Goal: Communication & Community: Answer question/provide support

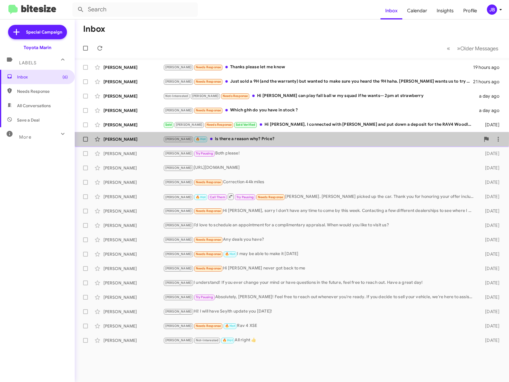
click at [115, 138] on div "[PERSON_NAME]" at bounding box center [133, 139] width 60 height 6
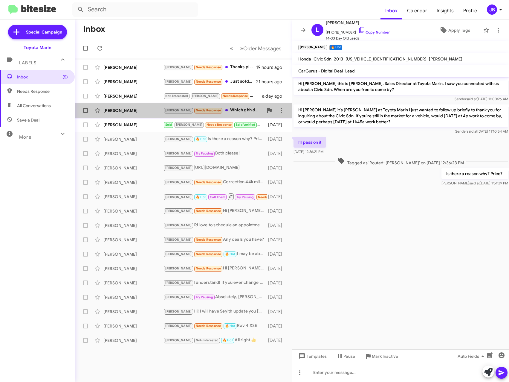
click at [129, 109] on div "[PERSON_NAME]" at bounding box center [133, 110] width 60 height 6
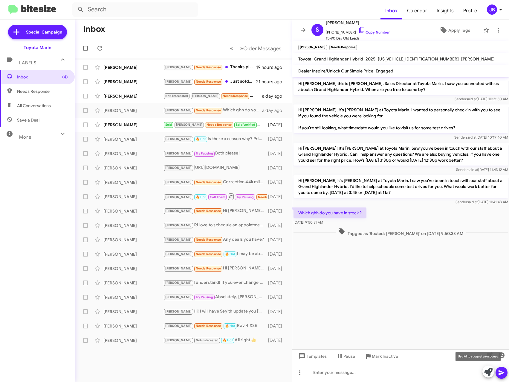
click at [490, 372] on icon at bounding box center [489, 372] width 8 height 8
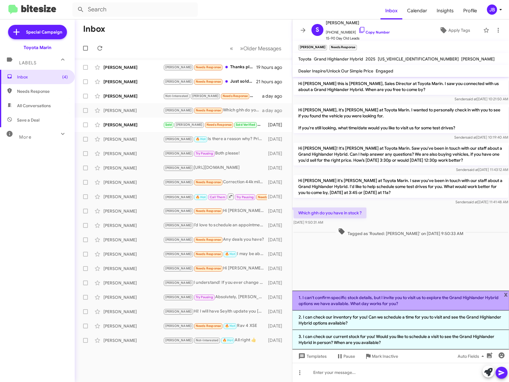
click at [391, 297] on li "1. I can't confirm specific stock details, but I invite you to visit us to expl…" at bounding box center [400, 300] width 217 height 20
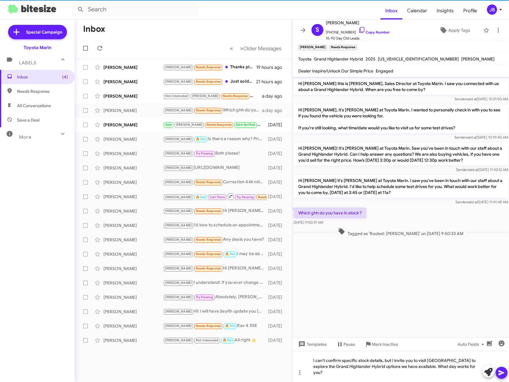
click at [499, 374] on icon at bounding box center [501, 372] width 7 height 7
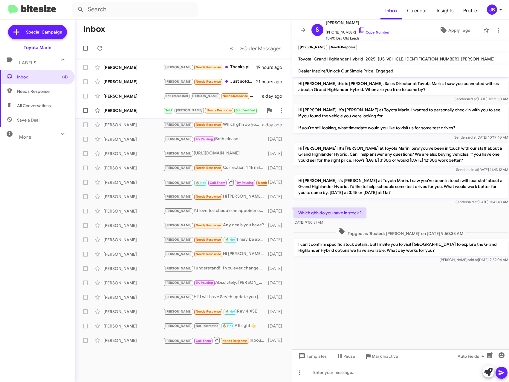
click at [124, 111] on div "[PERSON_NAME]" at bounding box center [133, 110] width 60 height 6
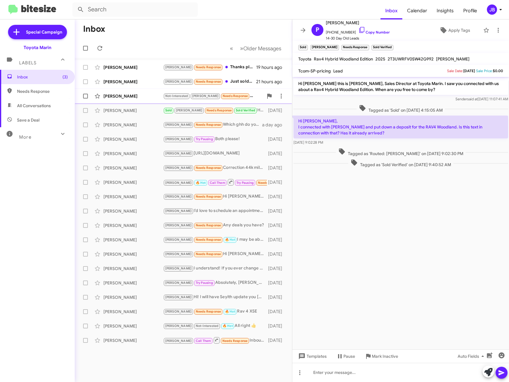
click at [120, 93] on div "[PERSON_NAME] Not-Interested [PERSON_NAME] Needs Response Hi [PERSON_NAME] can …" at bounding box center [184, 96] width 208 height 12
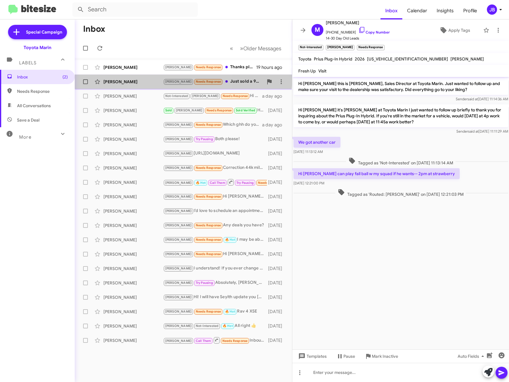
click at [110, 75] on span "[PERSON_NAME] [PERSON_NAME] Needs Response Just sold a 9H (and the warranty) bu…" at bounding box center [183, 81] width 217 height 14
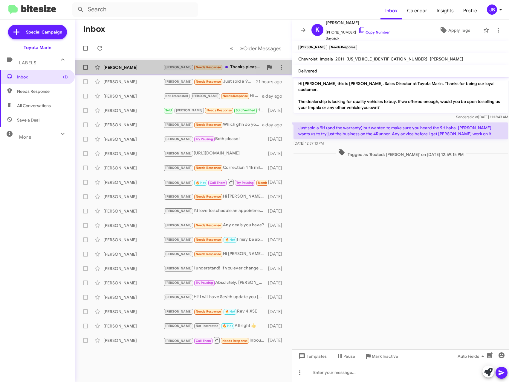
click at [122, 62] on div "[PERSON_NAME] Needs Response Thanks please let me know 19 hours ago" at bounding box center [184, 67] width 208 height 12
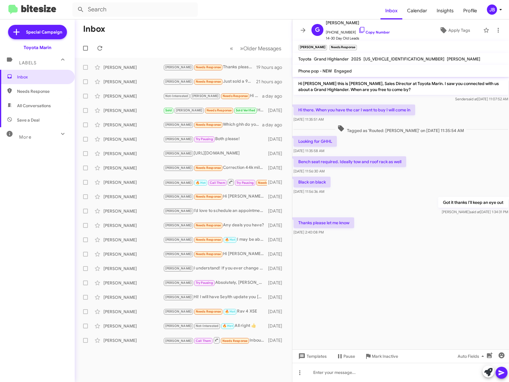
click at [222, 25] on mat-toolbar-row "Inbox" at bounding box center [183, 28] width 217 height 19
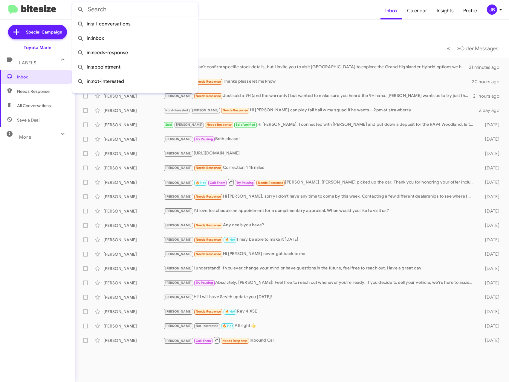
drag, startPoint x: 36, startPoint y: 11, endPoint x: 191, endPoint y: 12, distance: 154.0
click at [191, 12] on input "text" at bounding box center [135, 9] width 126 height 14
click at [249, 12] on form at bounding box center [226, 9] width 308 height 14
